Goal: Information Seeking & Learning: Learn about a topic

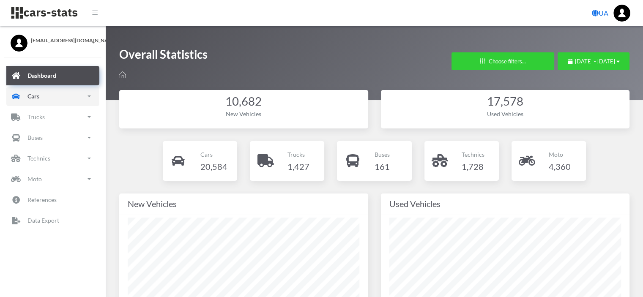
click at [45, 96] on link "Cars" at bounding box center [52, 96] width 93 height 19
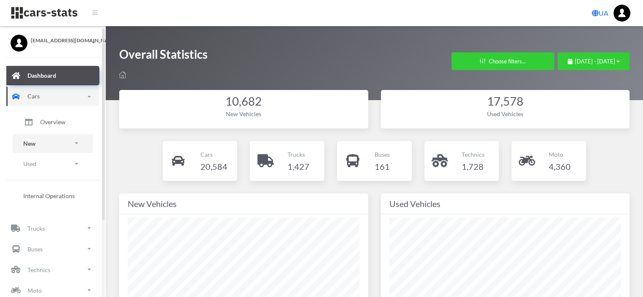
click at [45, 145] on link "New" at bounding box center [53, 143] width 80 height 19
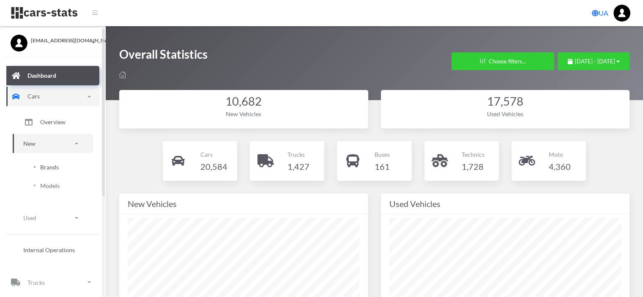
click at [52, 166] on span "Brands" at bounding box center [49, 167] width 19 height 9
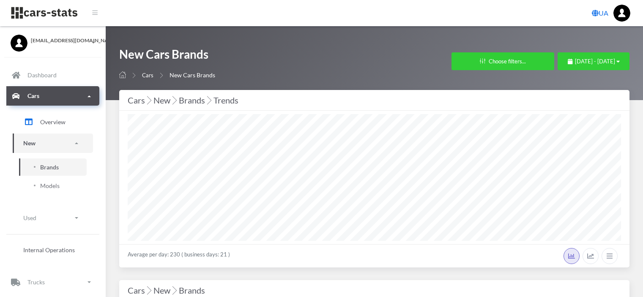
select select "25"
